Goal: Navigation & Orientation: Go to known website

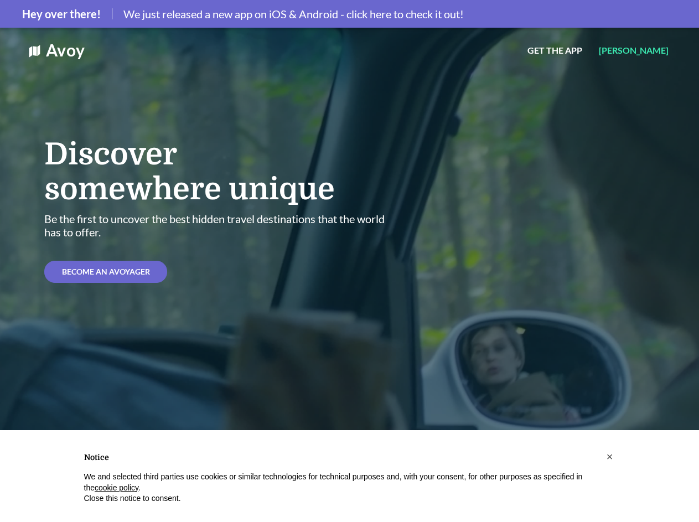
click at [349, 14] on span "We just released a new app on iOS & Android - click here to check it out!" at bounding box center [293, 13] width 340 height 13
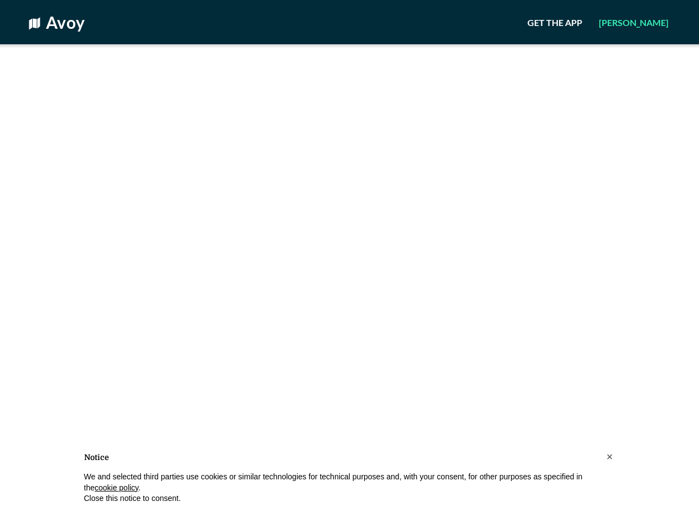
click at [587, 0] on html "Avoy Get the App Join Avoy × Notice We and selected third parties use cookies o…" at bounding box center [349, 0] width 699 height 0
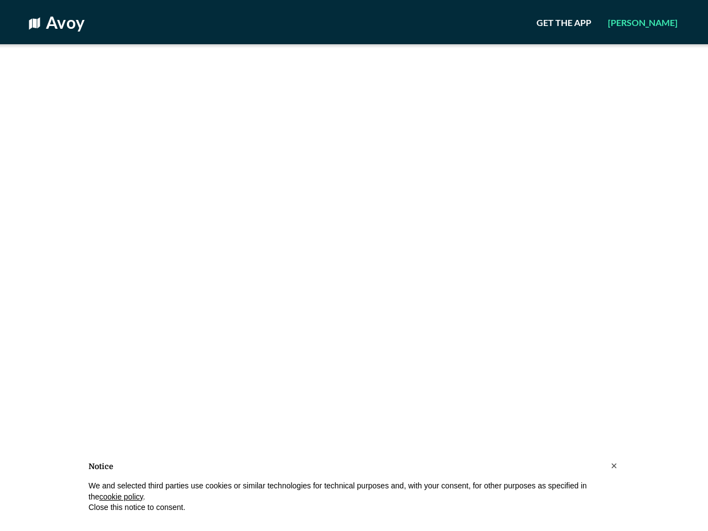
click at [654, 0] on html "Avoy Get the App Join Avoy × Notice We and selected third parties use cookies o…" at bounding box center [354, 0] width 708 height 0
click at [101, 0] on html "Avoy Get the App Join Avoy × Notice We and selected third parties use cookies o…" at bounding box center [354, 0] width 708 height 0
click at [610, 457] on button "×" at bounding box center [614, 466] width 18 height 18
